Goal: Task Accomplishment & Management: Use online tool/utility

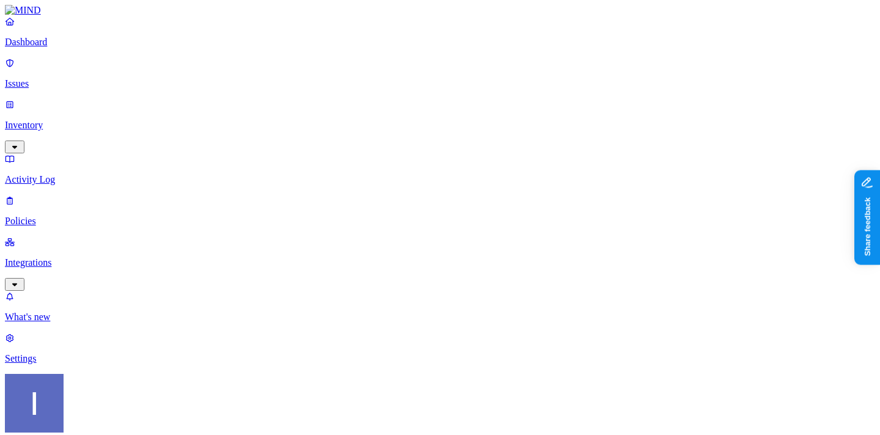
scroll to position [188, 0]
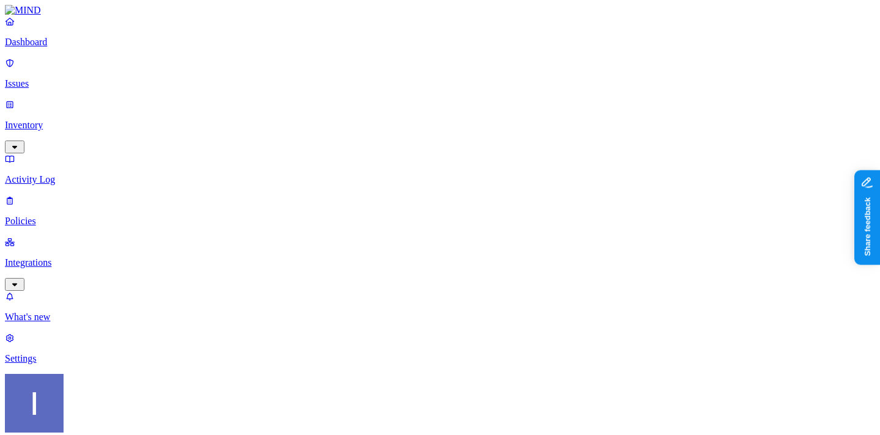
drag, startPoint x: 545, startPoint y: 7, endPoint x: 606, endPoint y: 146, distance: 151.1
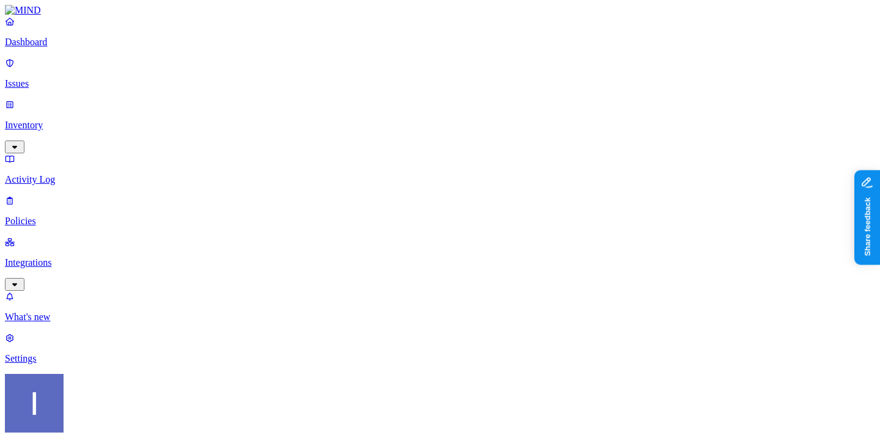
click at [69, 120] on p "Inventory" at bounding box center [440, 125] width 871 height 11
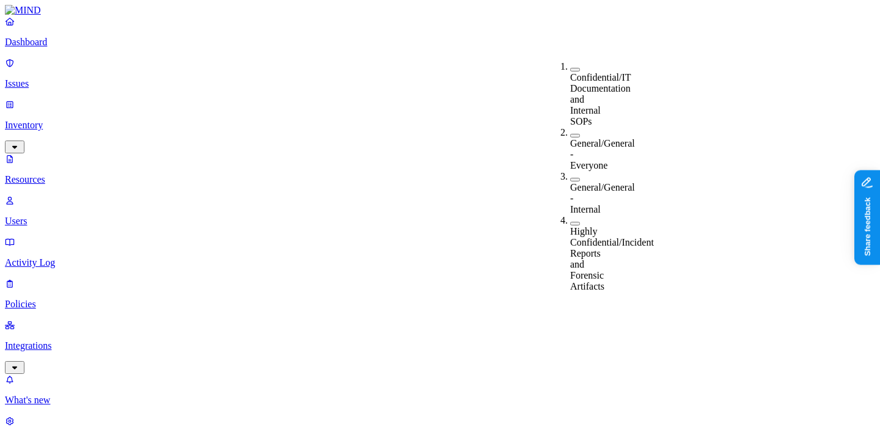
click at [605, 138] on label "General/General - Everyone" at bounding box center [602, 154] width 65 height 32
click at [605, 140] on label "General/General - Everyone" at bounding box center [602, 156] width 65 height 32
click at [613, 72] on label "Confidential/IT Documentation and Internal SOPs" at bounding box center [600, 99] width 61 height 54
click at [613, 74] on label "Confidential/IT Documentation and Internal SOPs" at bounding box center [600, 101] width 61 height 54
click at [97, 299] on p "Policies" at bounding box center [440, 304] width 871 height 11
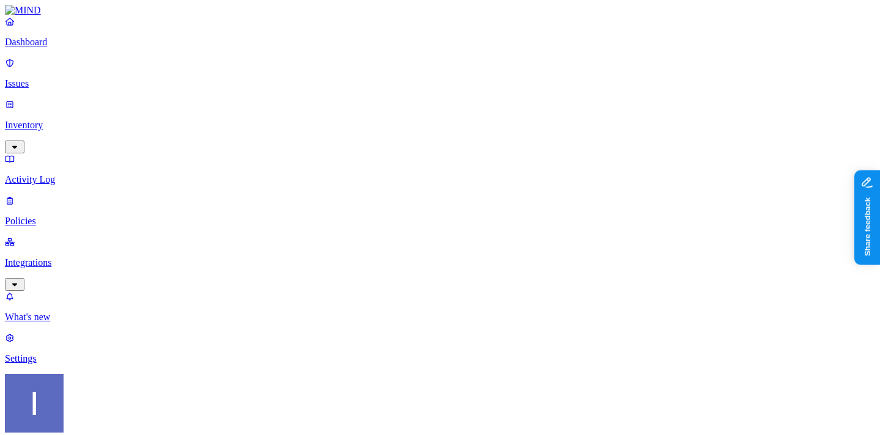
scroll to position [188, 0]
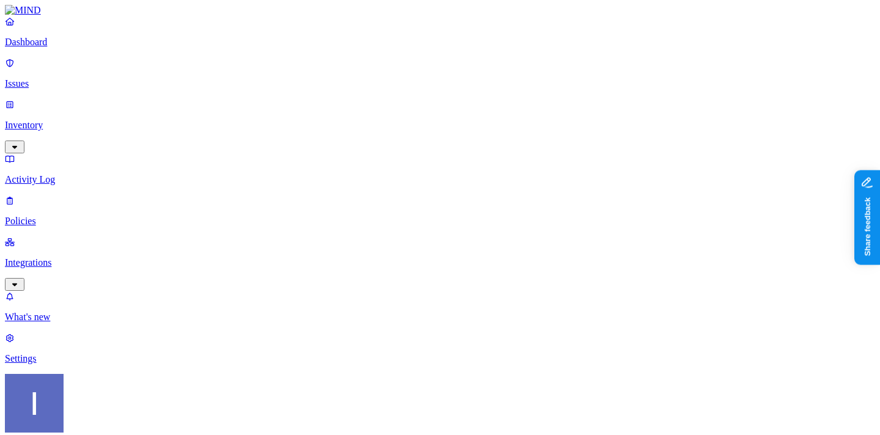
scroll to position [188, 0]
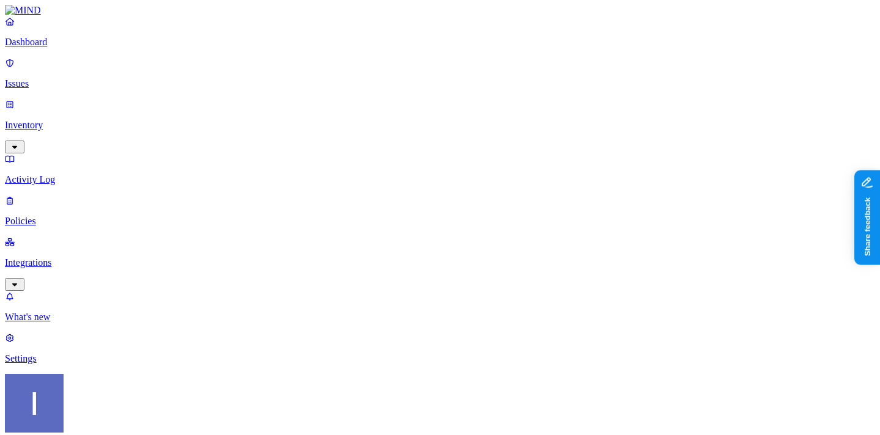
scroll to position [69, 0]
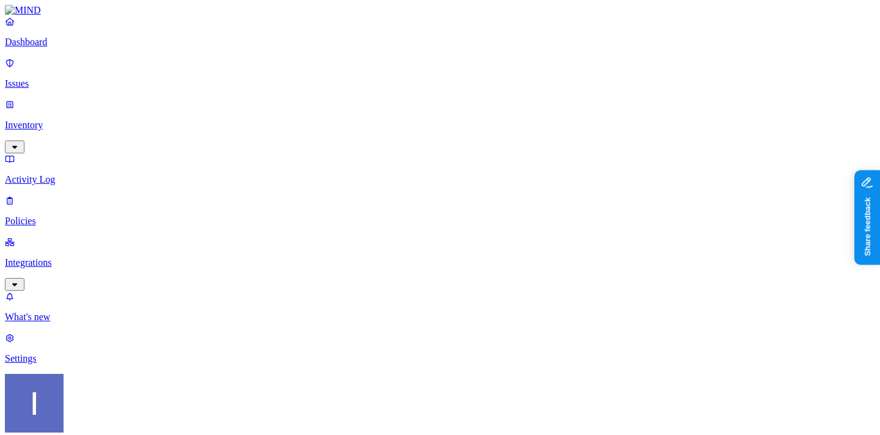
scroll to position [0, 0]
drag, startPoint x: 690, startPoint y: 276, endPoint x: 669, endPoint y: 186, distance: 91.7
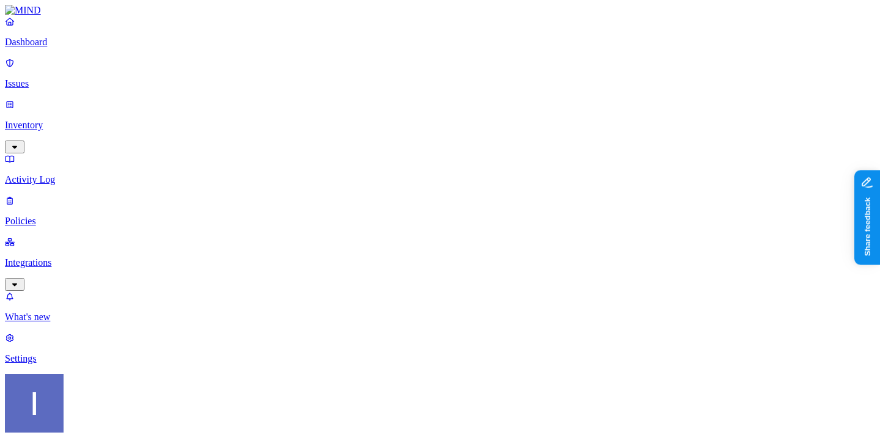
click at [48, 216] on p "Policies" at bounding box center [440, 221] width 871 height 11
click at [68, 195] on link "Policies" at bounding box center [440, 211] width 871 height 32
click at [72, 257] on p "Integrations" at bounding box center [440, 262] width 871 height 11
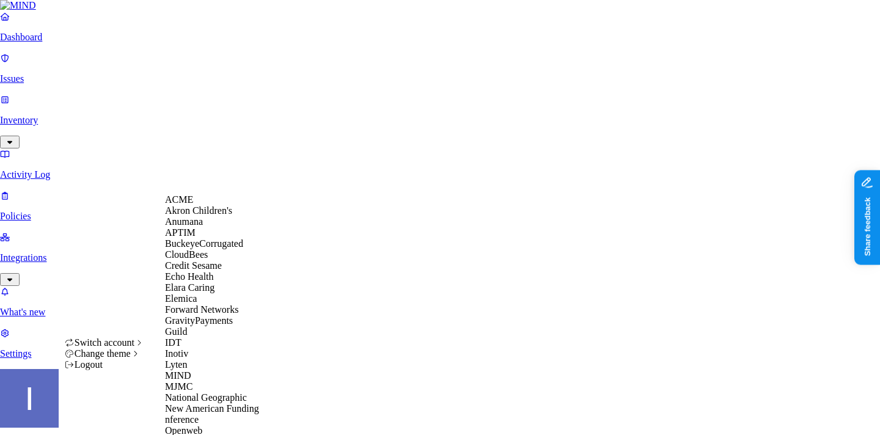
click at [191, 202] on span "ACME" at bounding box center [179, 199] width 28 height 10
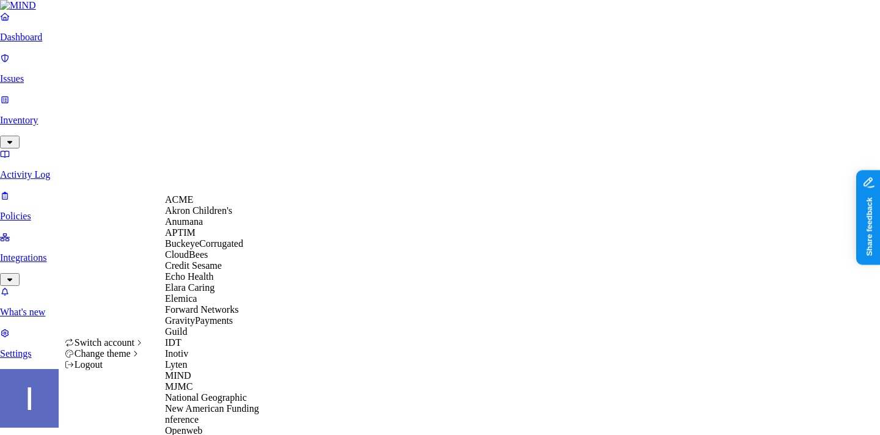
scroll to position [380, 0]
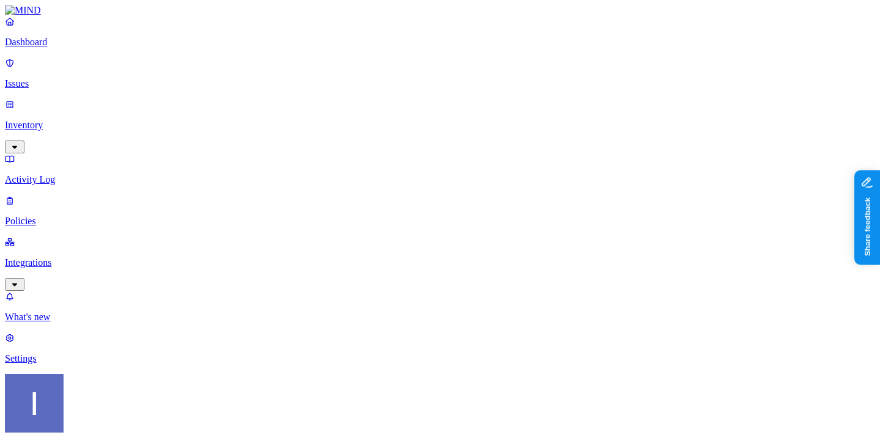
scroll to position [274, 0]
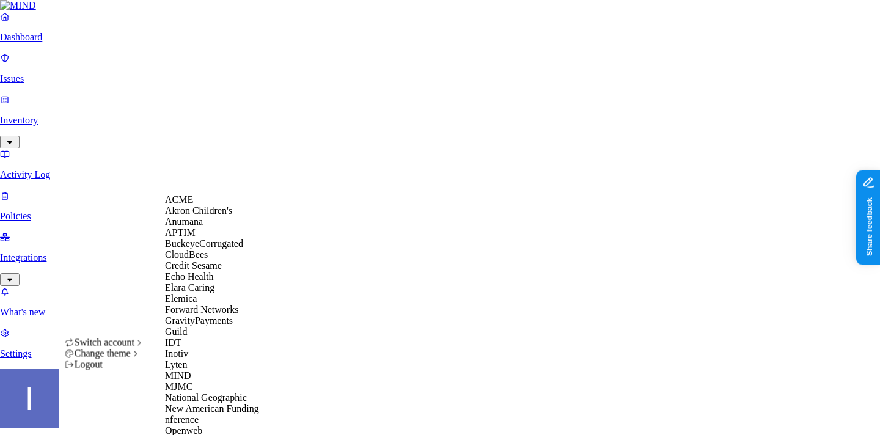
scroll to position [380, 0]
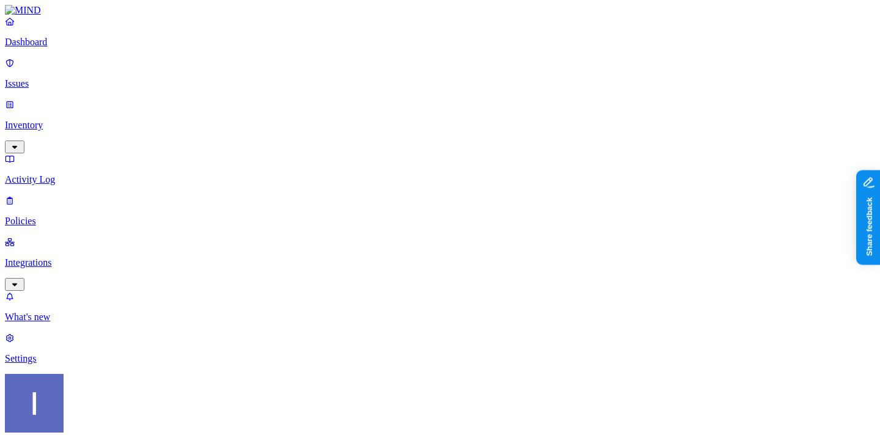
click at [65, 364] on p "Settings" at bounding box center [440, 358] width 871 height 11
click at [104, 257] on p "Integrations" at bounding box center [440, 262] width 871 height 11
click at [70, 215] on nav "Dashboard Issues Inventory Activity Log Policies Integrations Cloud Endpoints W…" at bounding box center [440, 232] width 871 height 432
click at [73, 353] on p "Endpoints" at bounding box center [440, 358] width 871 height 11
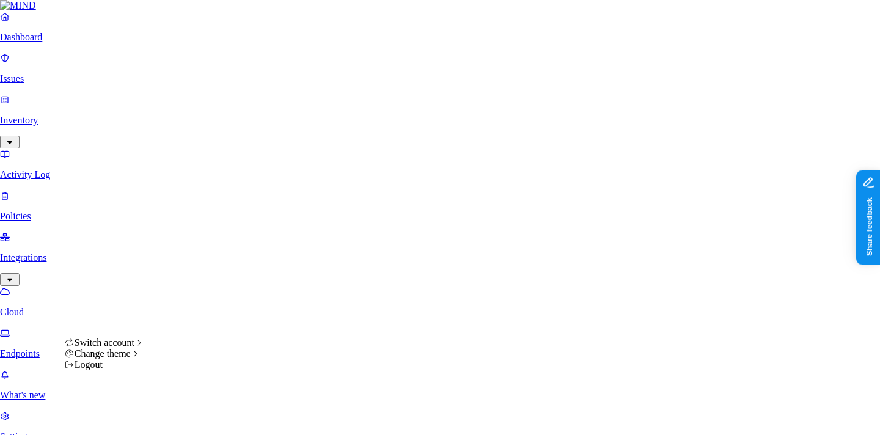
click at [136, 371] on div "Logout" at bounding box center [105, 365] width 80 height 11
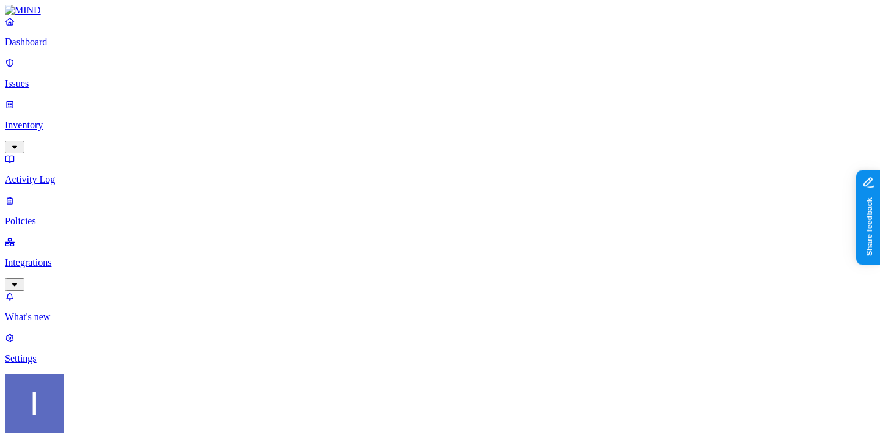
click at [61, 364] on p "Settings" at bounding box center [440, 358] width 871 height 11
click at [87, 177] on nav "Dashboard Issues Inventory Activity Log Policies Integrations What's new 1 Sett…" at bounding box center [440, 190] width 871 height 349
click at [87, 174] on nav "Dashboard Issues Inventory Activity Log Policies Integrations What's new 1 Sett…" at bounding box center [440, 190] width 871 height 349
click at [92, 195] on link "Policies" at bounding box center [440, 211] width 871 height 32
click at [92, 257] on p "Integrations" at bounding box center [440, 262] width 871 height 11
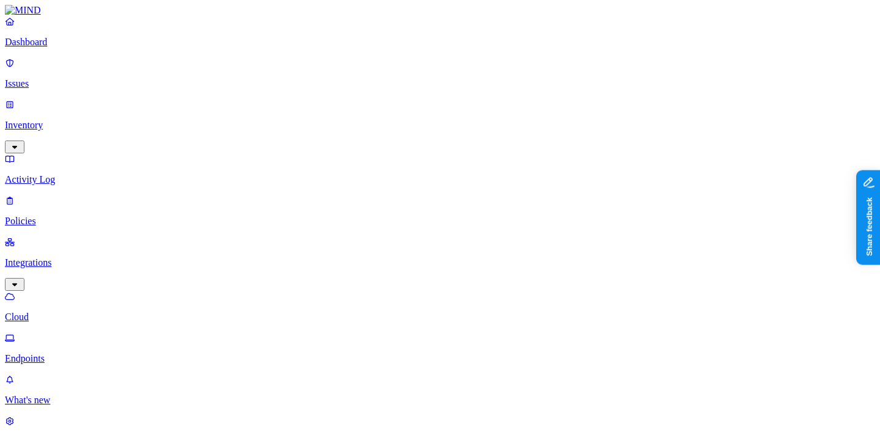
click at [81, 353] on p "Endpoints" at bounding box center [440, 358] width 871 height 11
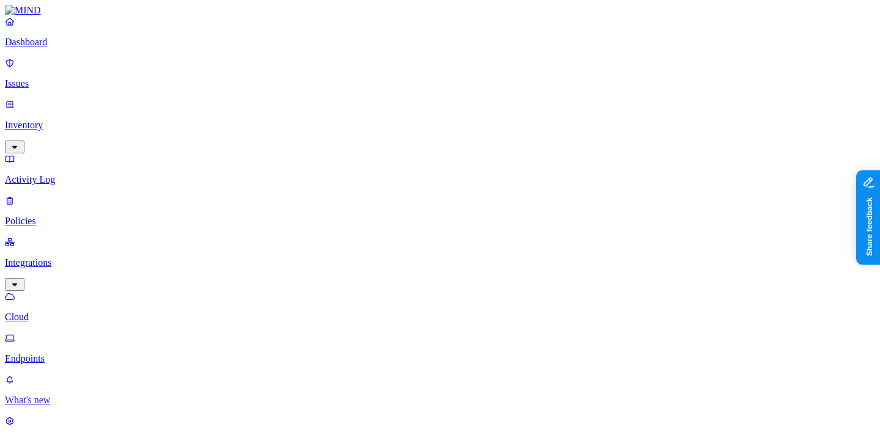
click at [71, 395] on p "What's new" at bounding box center [440, 400] width 871 height 11
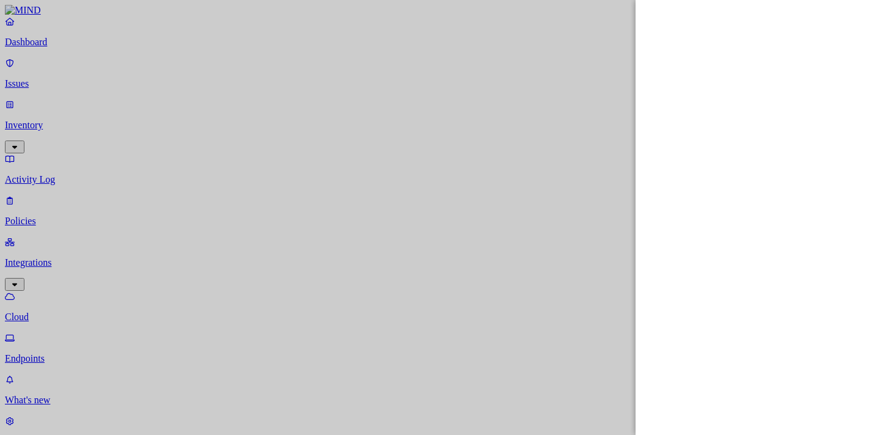
click at [89, 210] on div at bounding box center [440, 217] width 880 height 435
click at [126, 306] on div at bounding box center [440, 217] width 880 height 435
